Goal: Browse casually

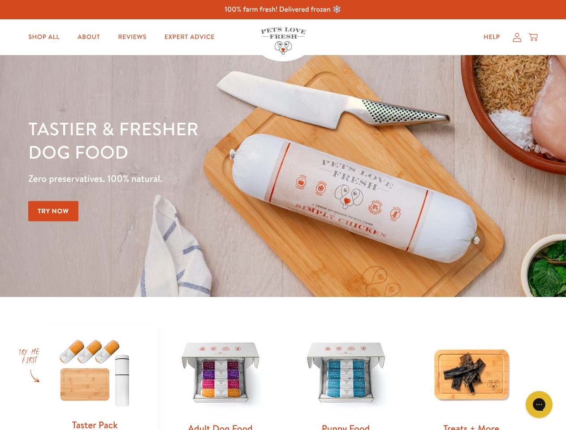
click at [283, 215] on div "Tastier & fresher dog food Zero preservatives. 100% natural. Try Now" at bounding box center [198, 176] width 340 height 118
click at [539, 405] on icon "Gorgias live chat" at bounding box center [539, 404] width 9 height 9
